Goal: Use online tool/utility: Utilize a website feature to perform a specific function

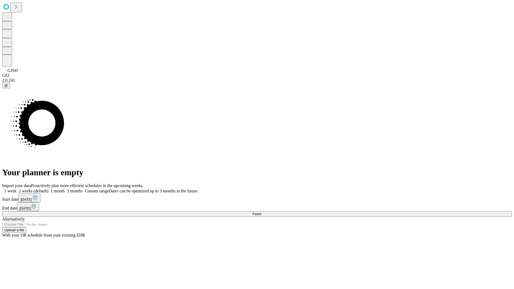
click at [261, 212] on span "Fetch" at bounding box center [256, 214] width 9 height 4
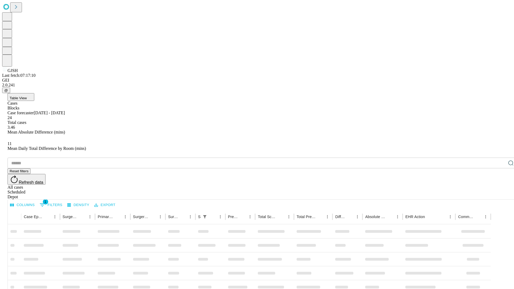
click at [27, 96] on span "Table View" at bounding box center [18, 98] width 17 height 4
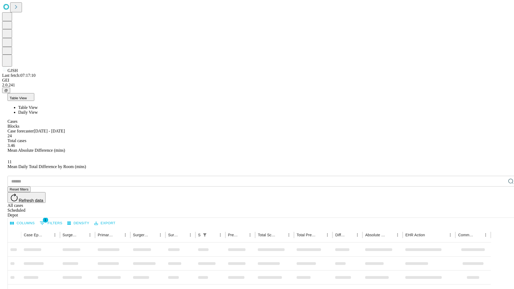
click at [38, 110] on span "Daily View" at bounding box center [28, 112] width 20 height 5
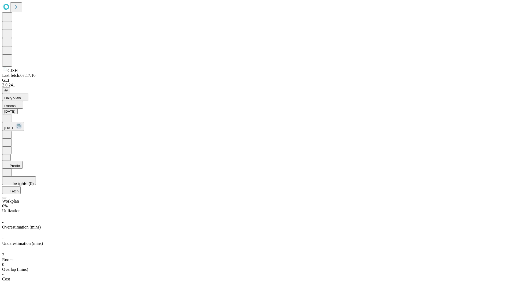
click at [23, 161] on button "Predict" at bounding box center [12, 165] width 21 height 8
